Goal: Unclear

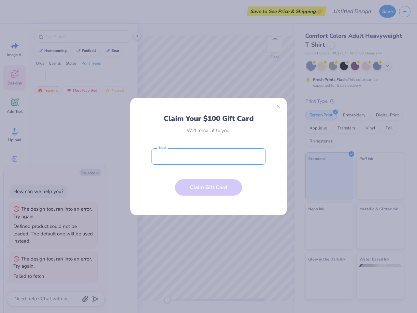
type textarea "x"
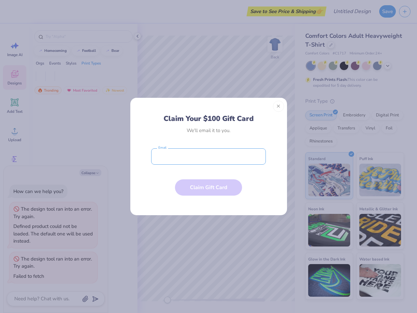
click at [209, 156] on input "email" at bounding box center [208, 156] width 115 height 16
click at [279, 106] on button "Close" at bounding box center [278, 106] width 11 height 11
